Goal: Task Accomplishment & Management: Use online tool/utility

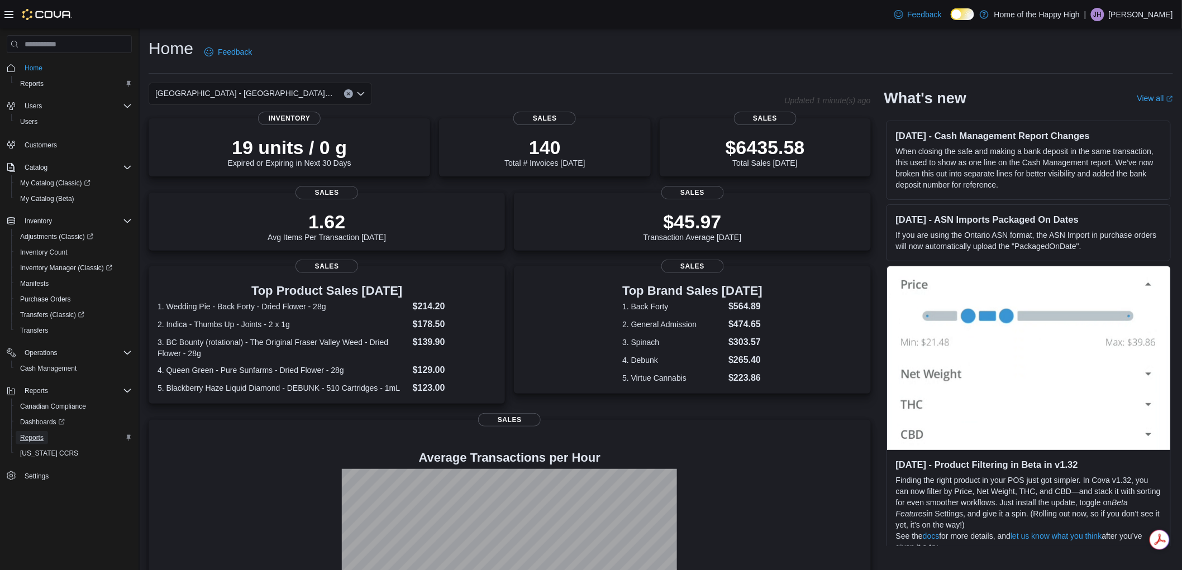
click at [29, 431] on span "Reports" at bounding box center [31, 437] width 23 height 13
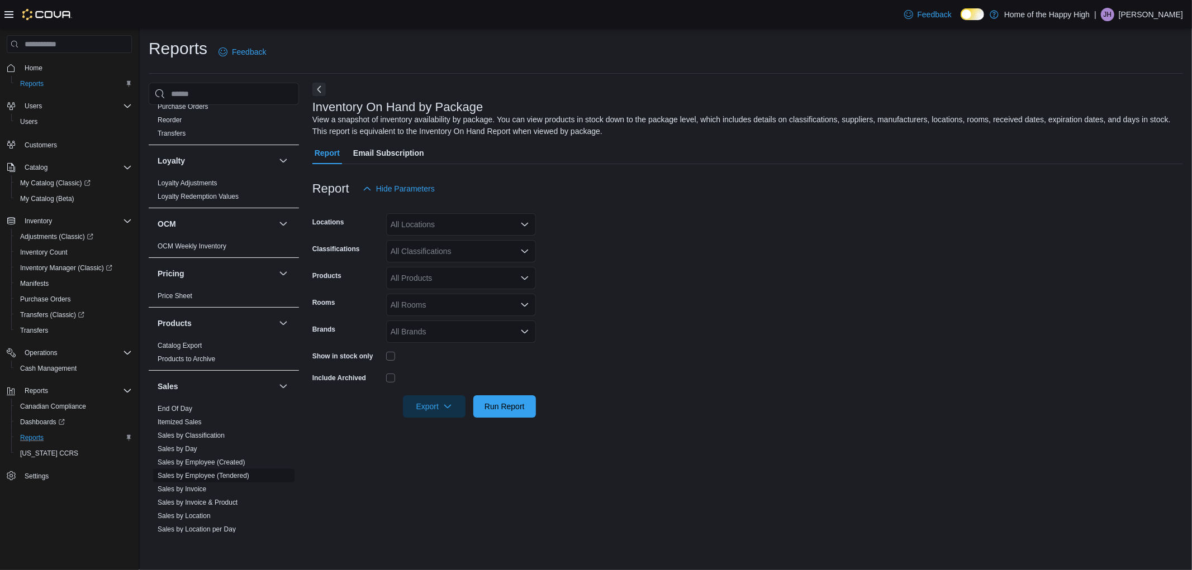
scroll to position [559, 0]
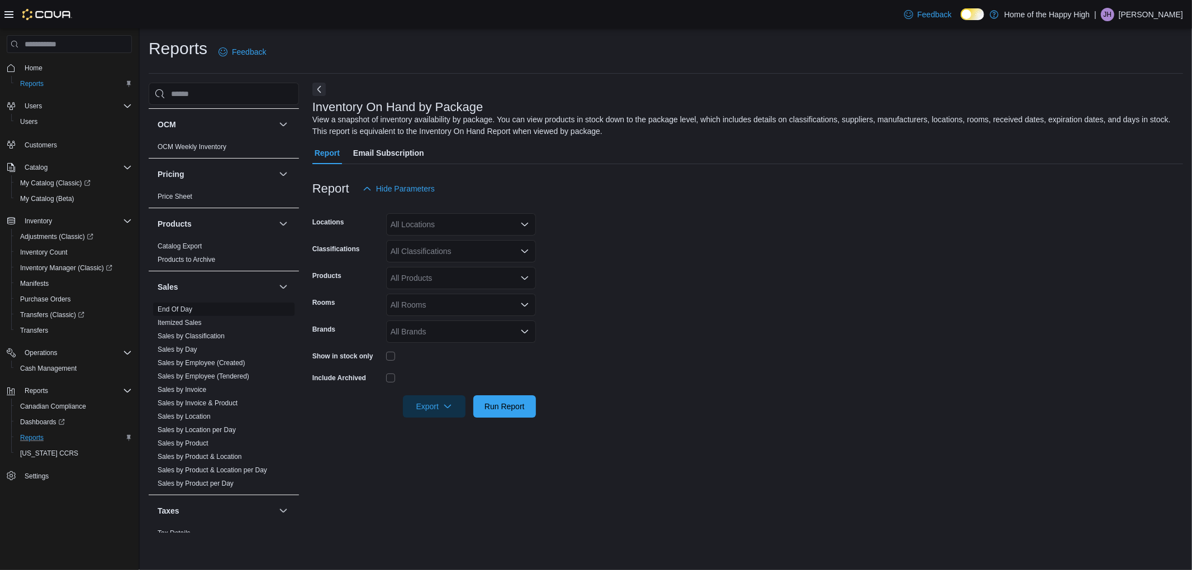
click at [173, 306] on link "End Of Day" at bounding box center [175, 310] width 35 height 8
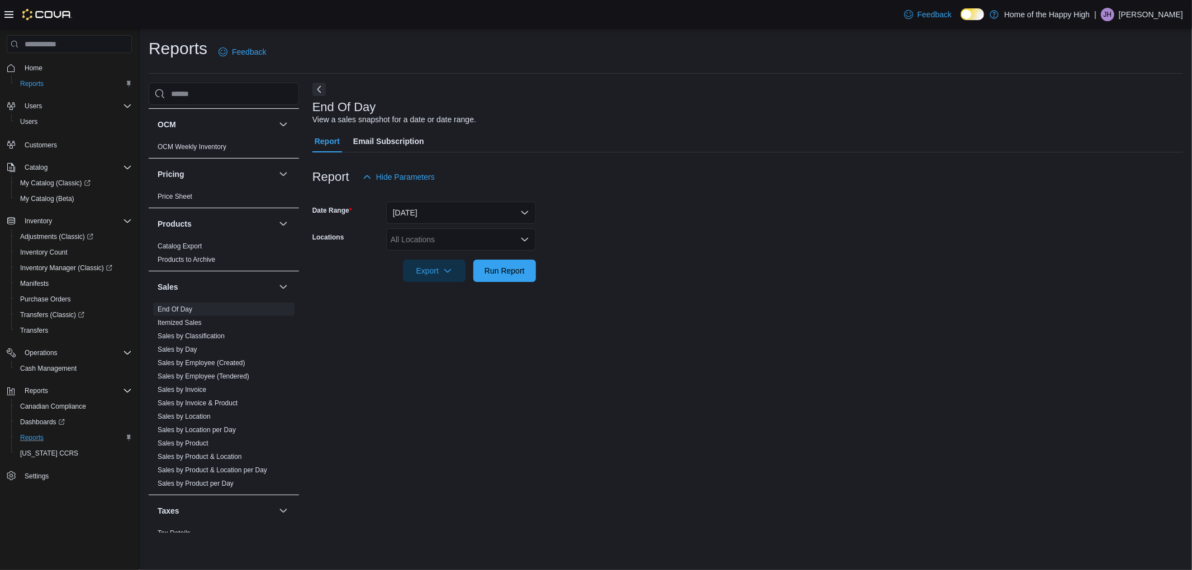
click at [431, 241] on div "All Locations" at bounding box center [461, 239] width 150 height 22
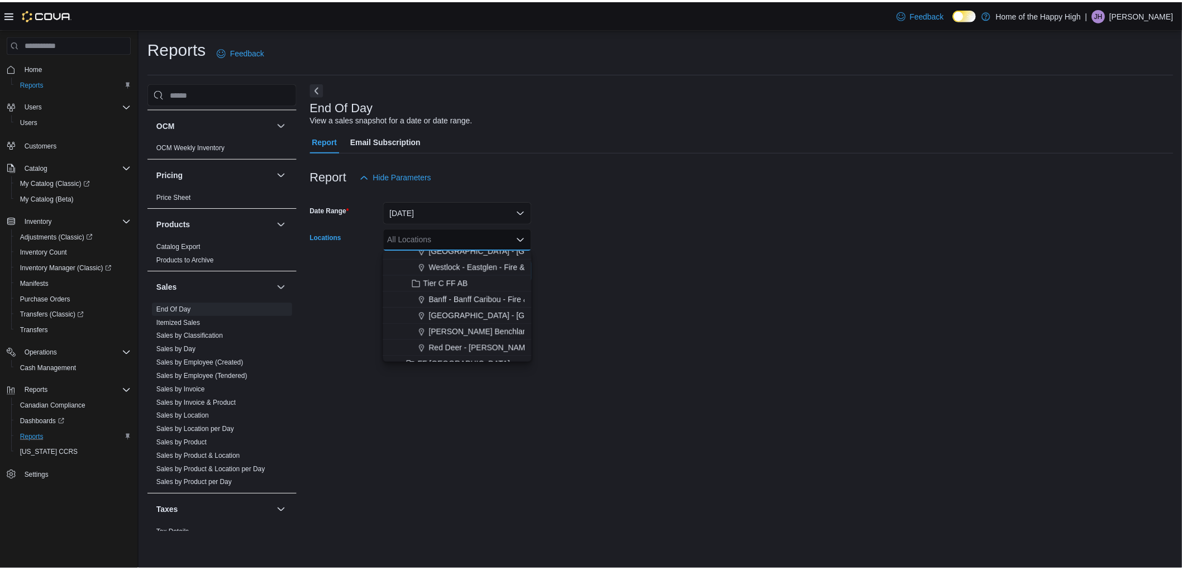
scroll to position [496, 0]
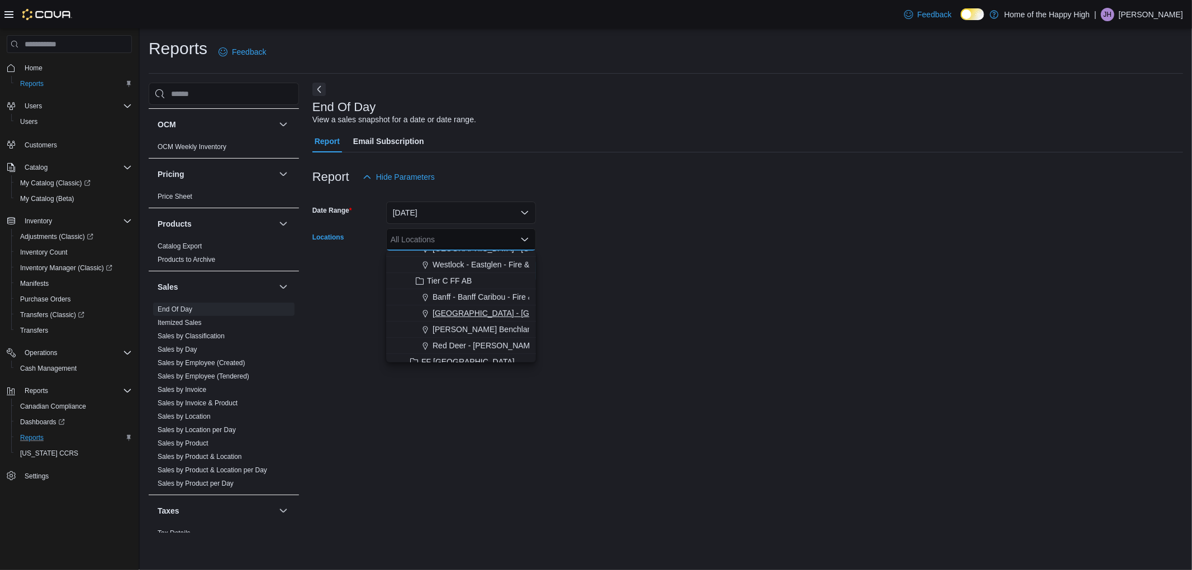
click at [440, 308] on span "[GEOGRAPHIC_DATA] - [GEOGRAPHIC_DATA] - Fire & Flower" at bounding box center [543, 313] width 223 height 11
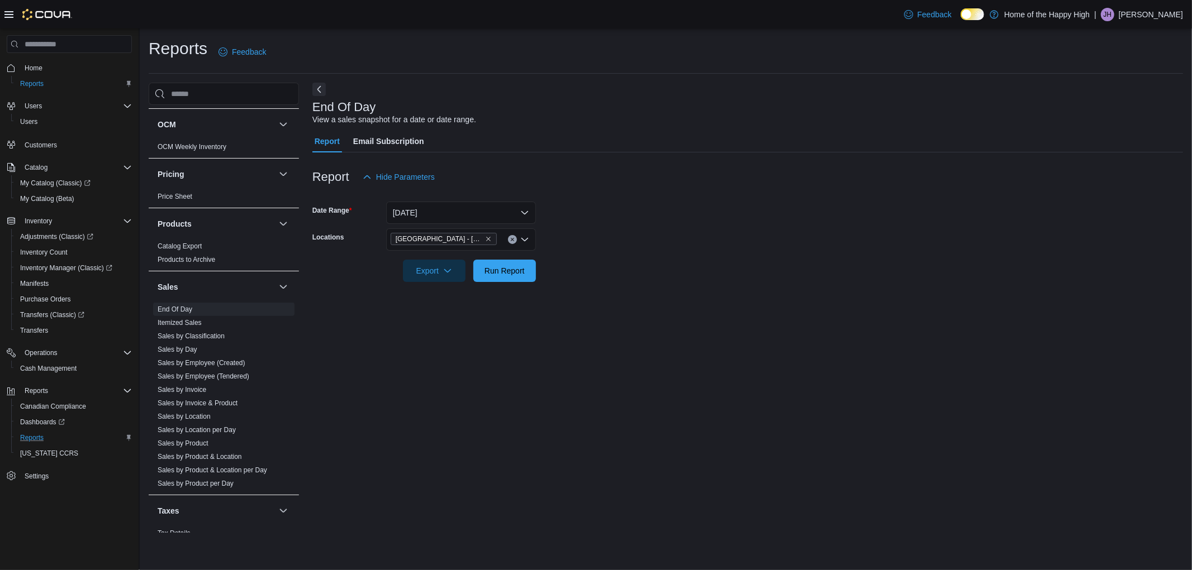
click at [573, 205] on form "Date Range [DATE] Locations [GEOGRAPHIC_DATA] - [GEOGRAPHIC_DATA] - Fire & Flow…" at bounding box center [747, 235] width 870 height 94
click at [499, 271] on span "Run Report" at bounding box center [504, 270] width 40 height 11
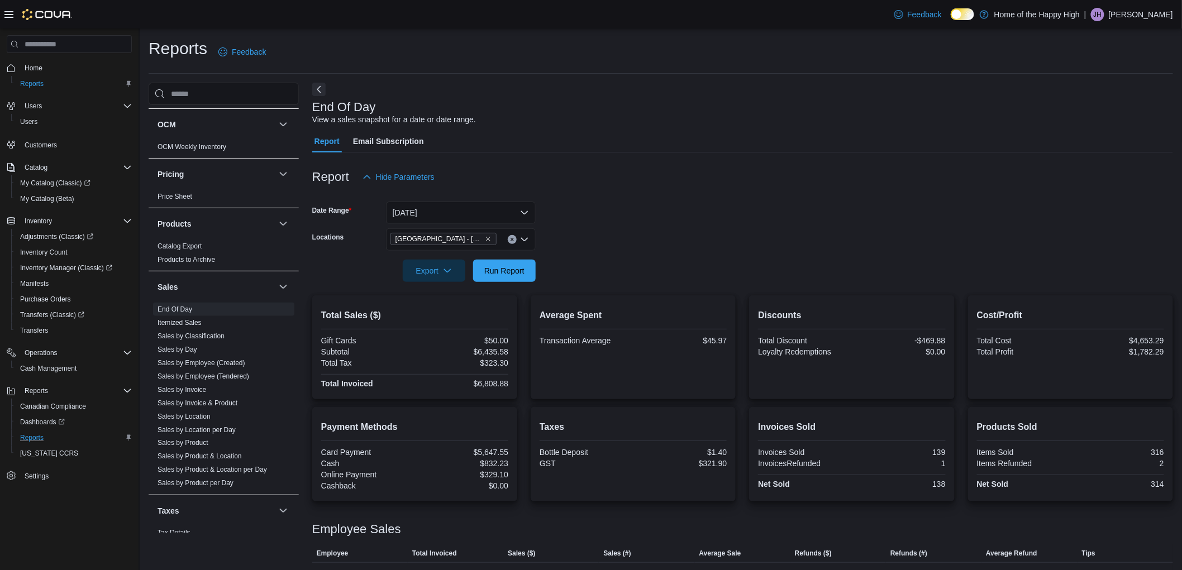
scroll to position [116, 0]
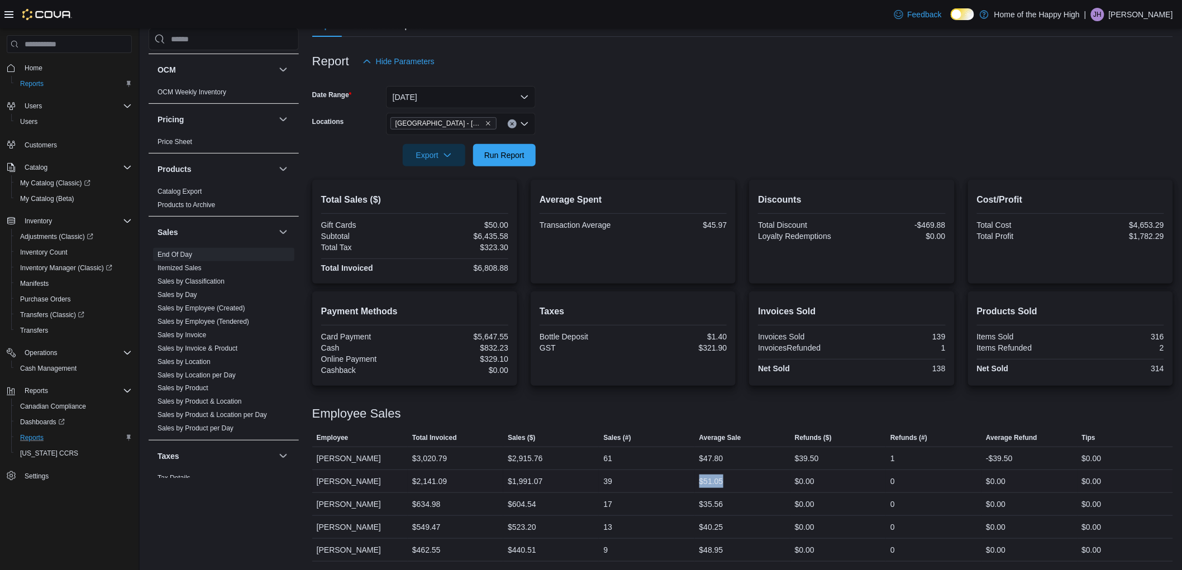
drag, startPoint x: 732, startPoint y: 471, endPoint x: 693, endPoint y: 488, distance: 42.3
click at [693, 488] on tr "Employee [PERSON_NAME] Total Invoiced $2,141.09 Sales ($) $1,991.07 Sales (#) 3…" at bounding box center [742, 481] width 861 height 23
click at [700, 416] on div "Employee Sales" at bounding box center [742, 413] width 861 height 13
click at [522, 168] on div at bounding box center [742, 172] width 861 height 13
click at [522, 163] on span "Run Report" at bounding box center [504, 155] width 49 height 22
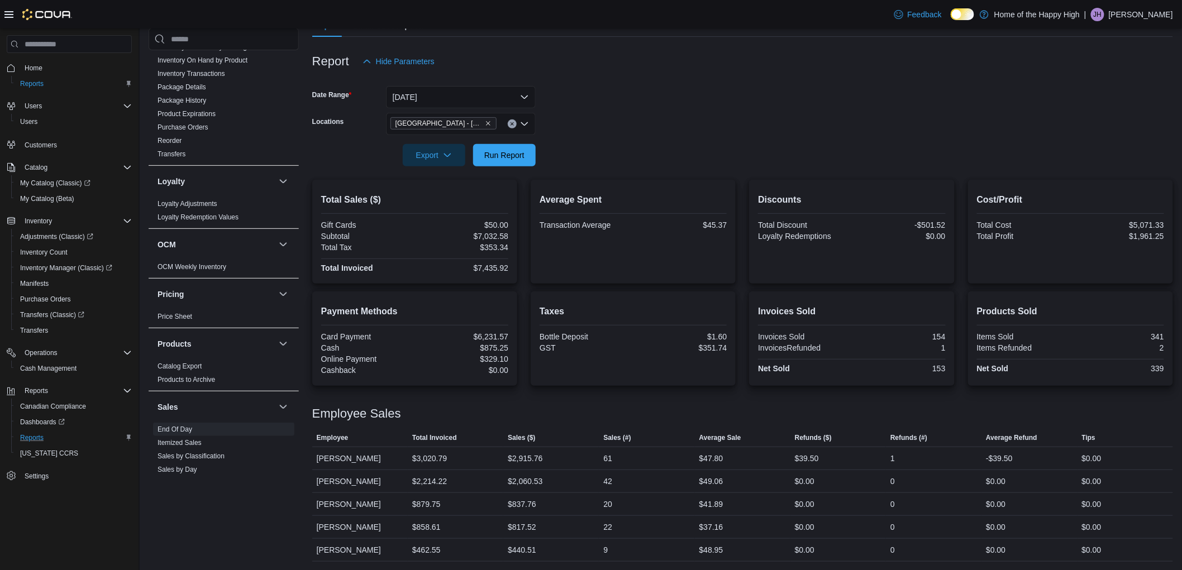
scroll to position [186, 0]
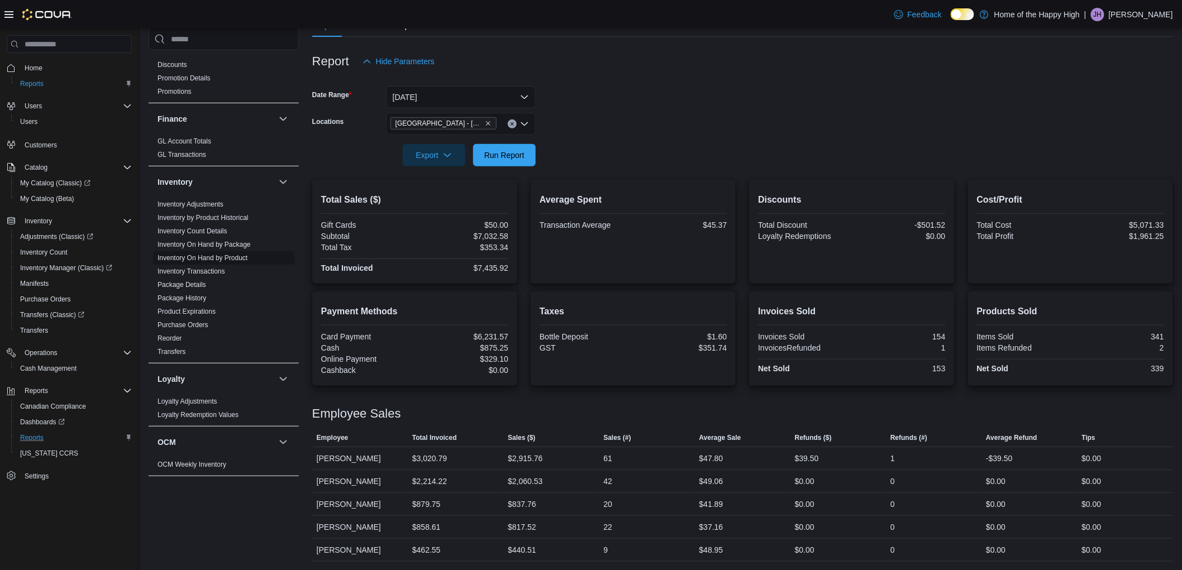
click at [211, 259] on link "Inventory On Hand by Product" at bounding box center [203, 258] width 90 height 8
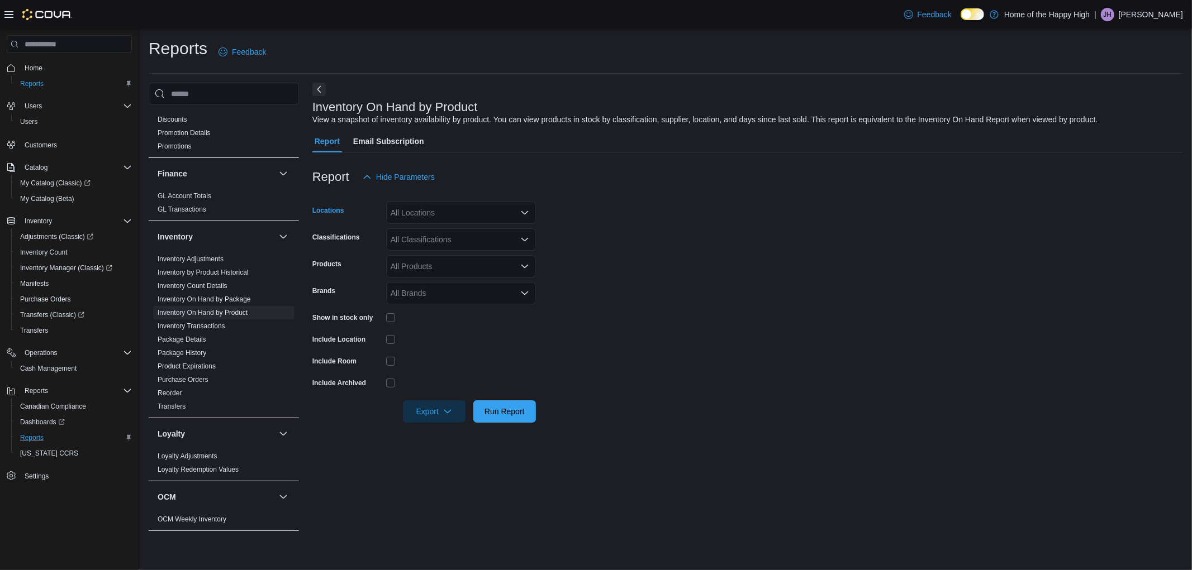
click at [449, 216] on div "All Locations" at bounding box center [461, 213] width 150 height 22
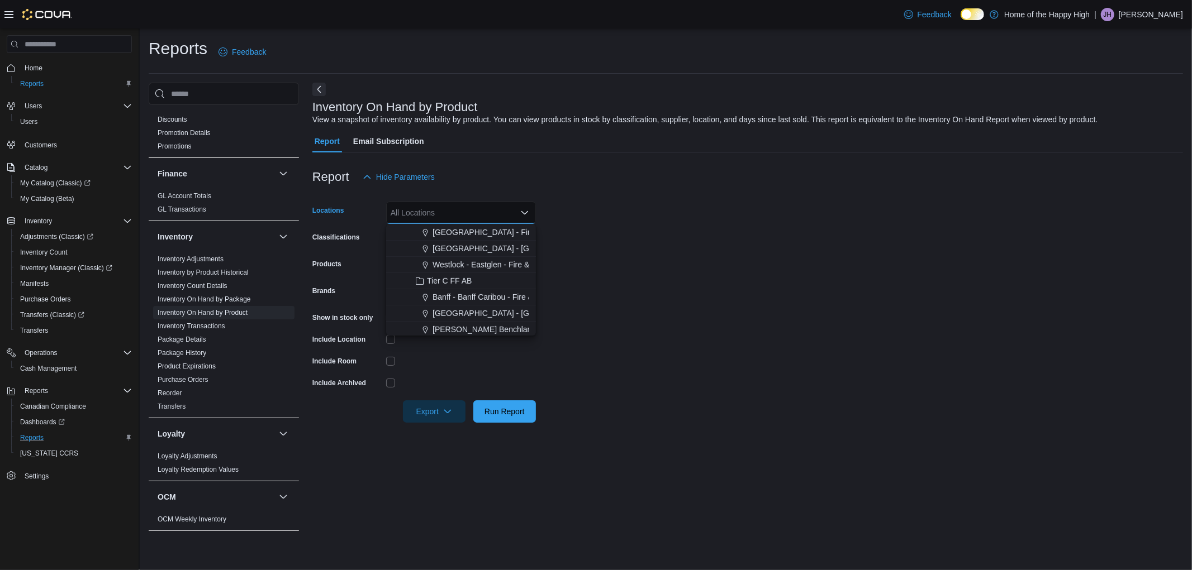
scroll to position [496, 0]
click at [464, 286] on span "[GEOGRAPHIC_DATA] - [GEOGRAPHIC_DATA] - Fire & Flower" at bounding box center [543, 286] width 223 height 11
drag, startPoint x: 628, startPoint y: 209, endPoint x: 613, endPoint y: 219, distance: 18.1
click at [626, 211] on form "Locations [GEOGRAPHIC_DATA] - [GEOGRAPHIC_DATA] - Fire & Flower Combo box. Sele…" at bounding box center [747, 305] width 870 height 235
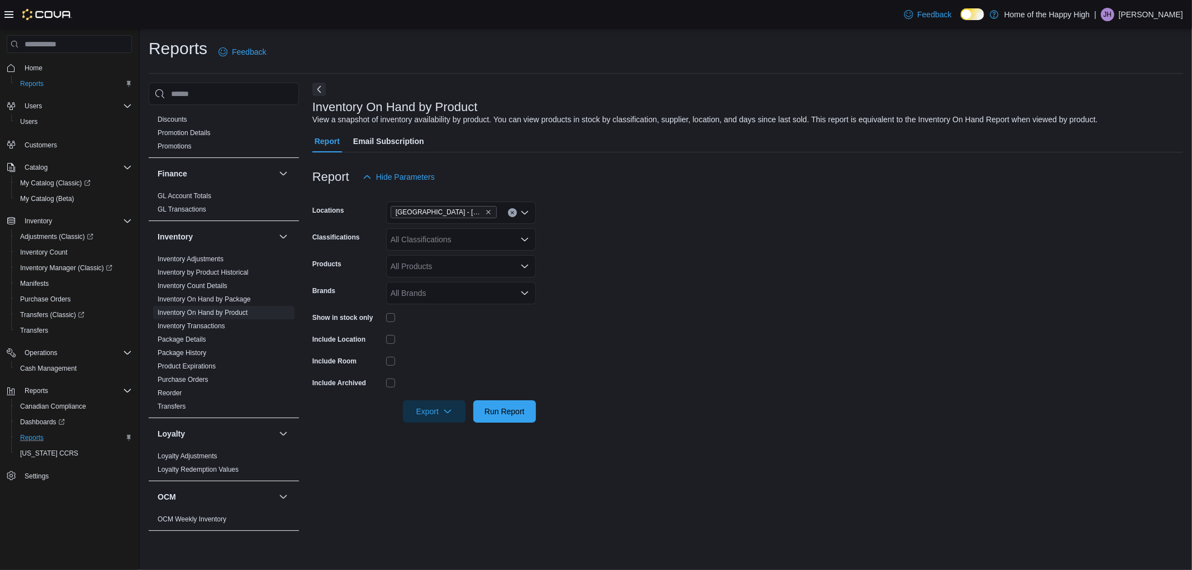
click at [465, 242] on div "All Classifications" at bounding box center [461, 239] width 150 height 22
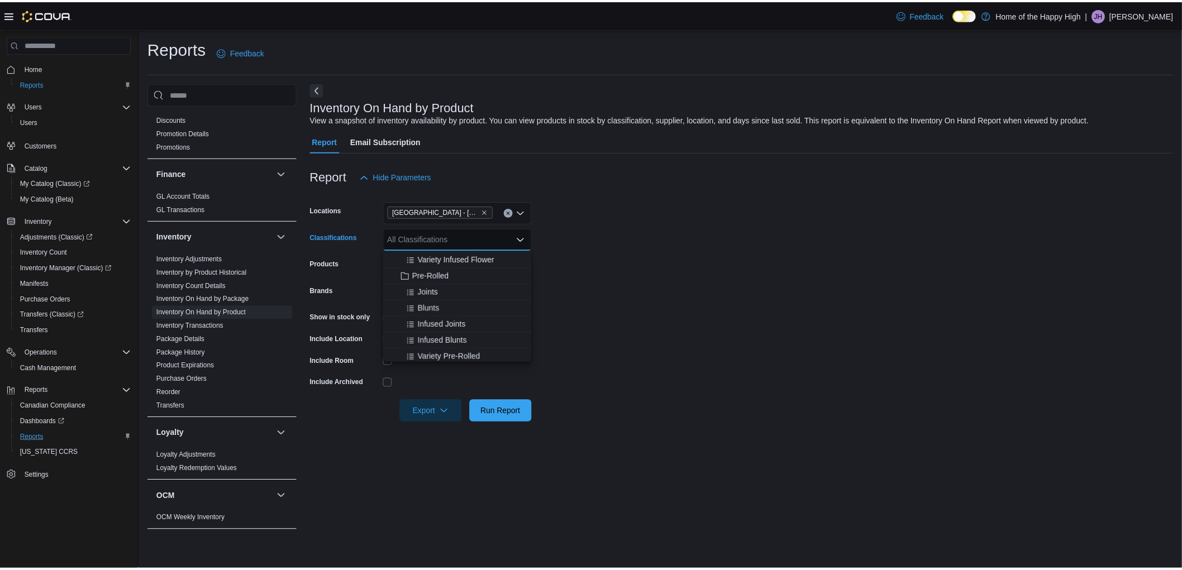
scroll to position [124, 0]
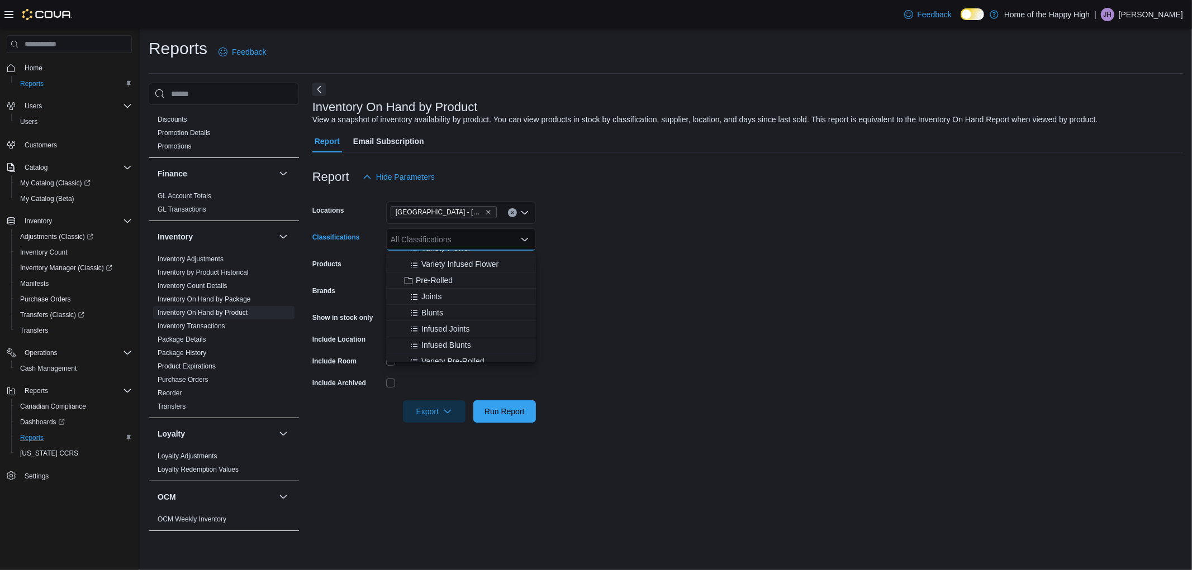
drag, startPoint x: 613, startPoint y: 236, endPoint x: 589, endPoint y: 250, distance: 27.5
click at [612, 237] on form "Locations [GEOGRAPHIC_DATA] - [GEOGRAPHIC_DATA] - Fire & Flower Classifications…" at bounding box center [747, 305] width 870 height 235
click at [475, 230] on div "All Classifications" at bounding box center [461, 239] width 150 height 22
click at [436, 270] on span "Cannabis" at bounding box center [426, 274] width 33 height 11
drag, startPoint x: 656, startPoint y: 238, endPoint x: 487, endPoint y: 271, distance: 173.0
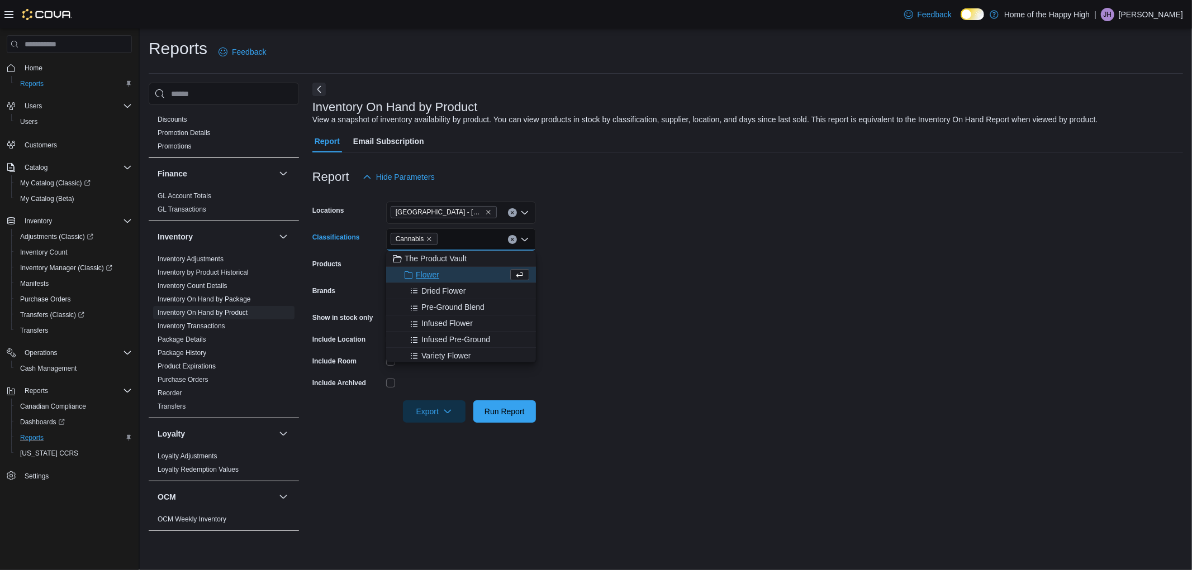
click at [652, 241] on form "Locations [GEOGRAPHIC_DATA] - [GEOGRAPHIC_DATA] - Fire & Flower Classifications…" at bounding box center [747, 305] width 870 height 235
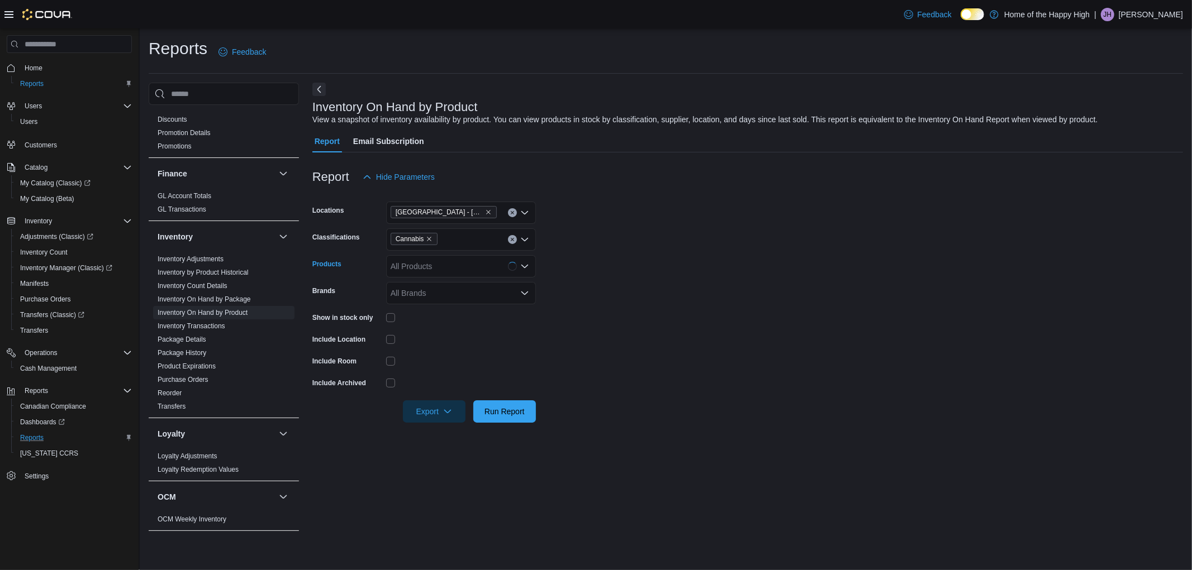
click at [484, 267] on div "All Products" at bounding box center [461, 266] width 150 height 22
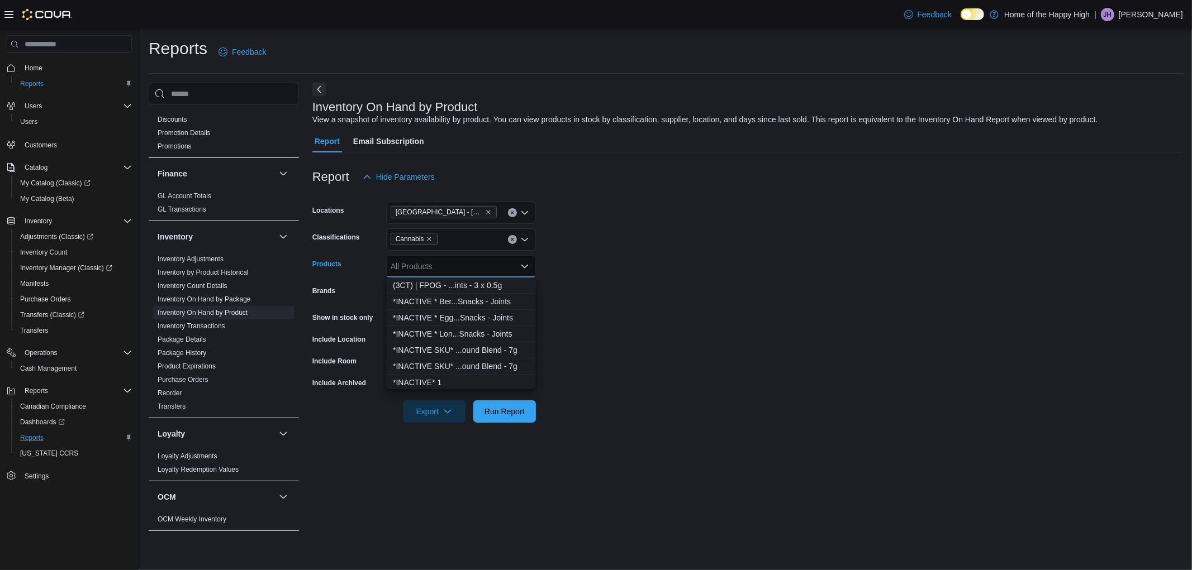
click at [701, 278] on form "Locations [GEOGRAPHIC_DATA] - [GEOGRAPHIC_DATA] - Fire & Flower Classifications…" at bounding box center [747, 305] width 870 height 235
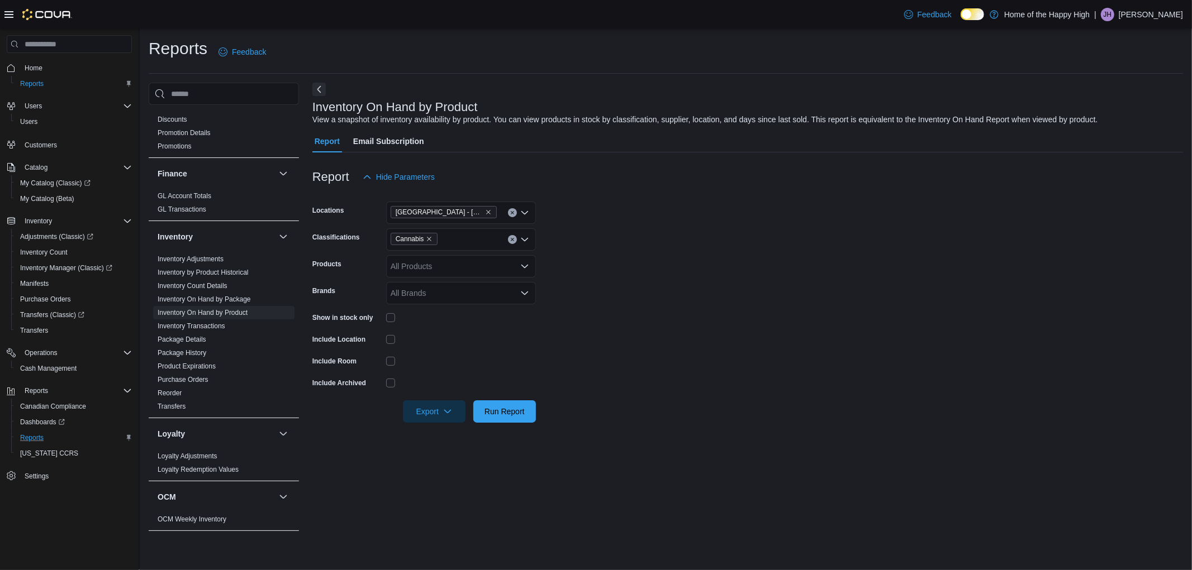
click at [397, 320] on div at bounding box center [461, 317] width 150 height 9
click at [508, 413] on span "Run Report" at bounding box center [504, 411] width 40 height 11
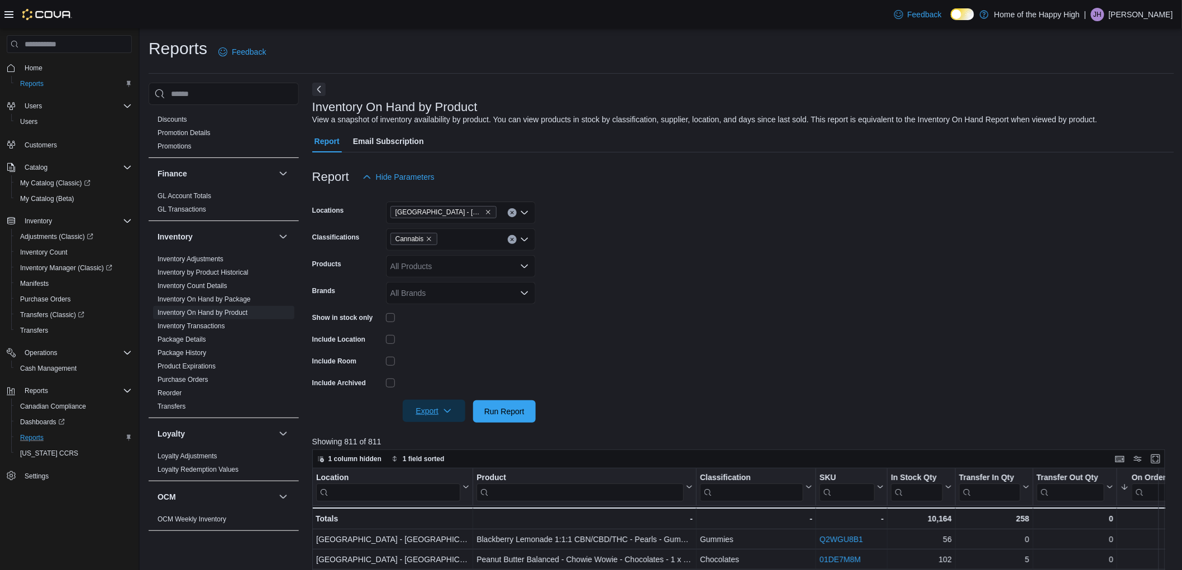
click at [435, 404] on span "Export" at bounding box center [433, 411] width 49 height 22
click at [433, 434] on span "Export to Excel" at bounding box center [436, 434] width 50 height 9
